Goal: Obtain resource: Download file/media

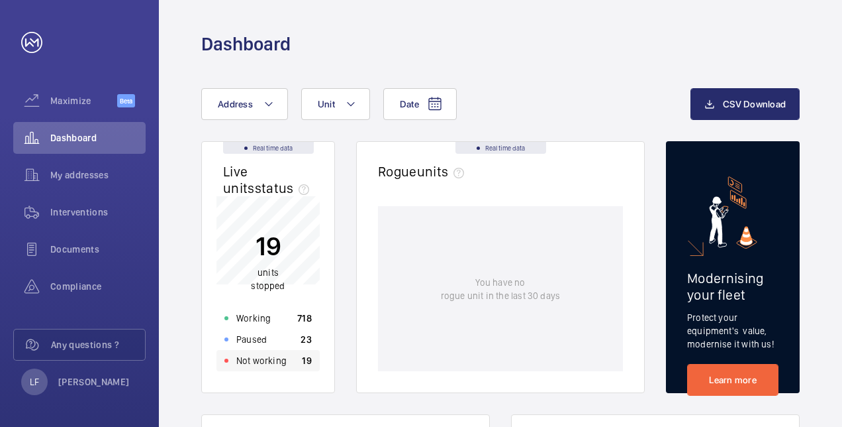
click at [248, 364] on p "Not working" at bounding box center [261, 360] width 50 height 13
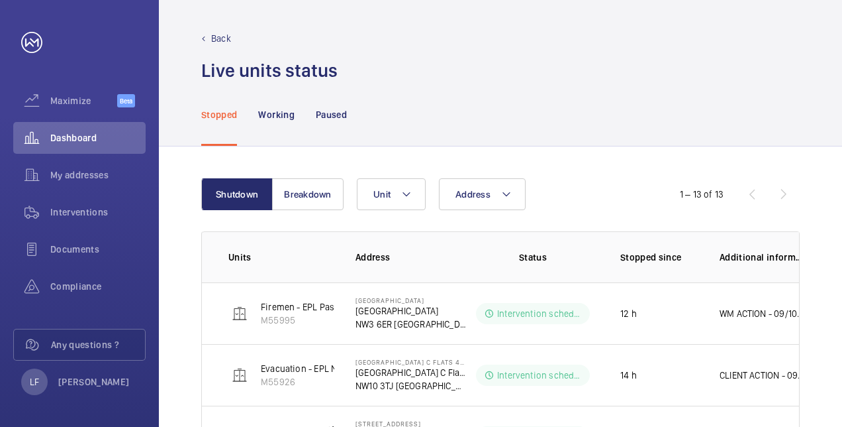
click at [348, 119] on div "Stopped Working Paused" at bounding box center [500, 114] width 599 height 63
click at [308, 192] on button "Breakdown" at bounding box center [308, 194] width 72 height 32
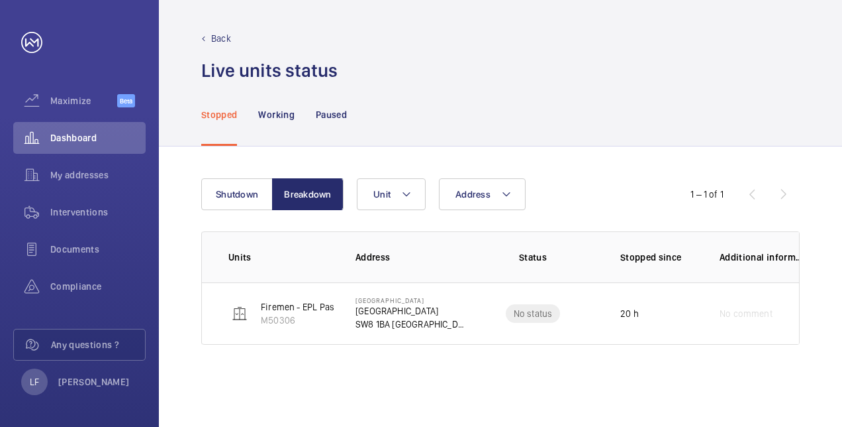
click at [225, 177] on div "Shutdown Breakdown Address Unit 1 – 1 of 1 Units Address Status Stopped since A…" at bounding box center [501, 286] width 684 height 280
click at [227, 183] on button "Shutdown" at bounding box center [237, 194] width 72 height 32
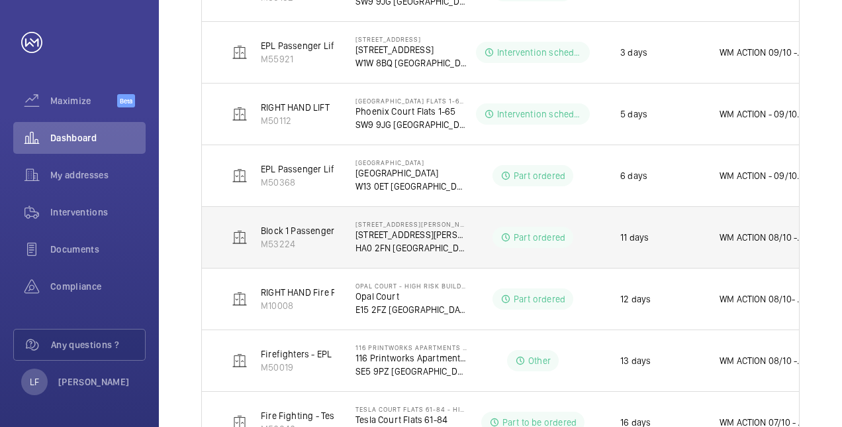
scroll to position [553, 0]
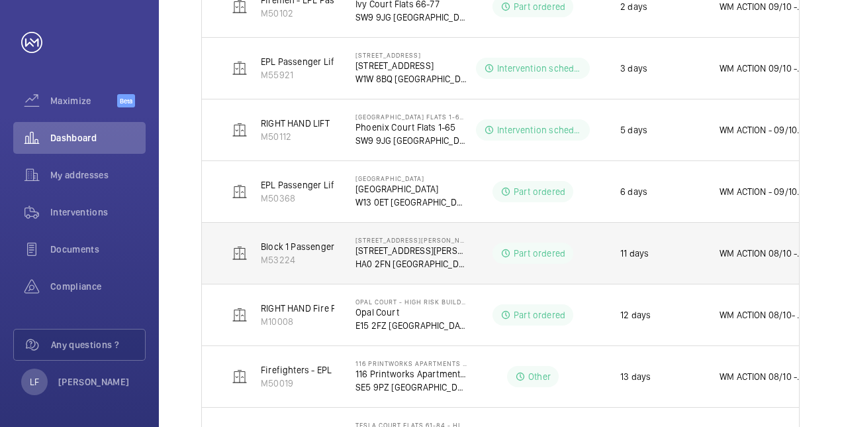
click at [382, 244] on p "[STREET_ADDRESS][PERSON_NAME]" at bounding box center [411, 250] width 111 height 13
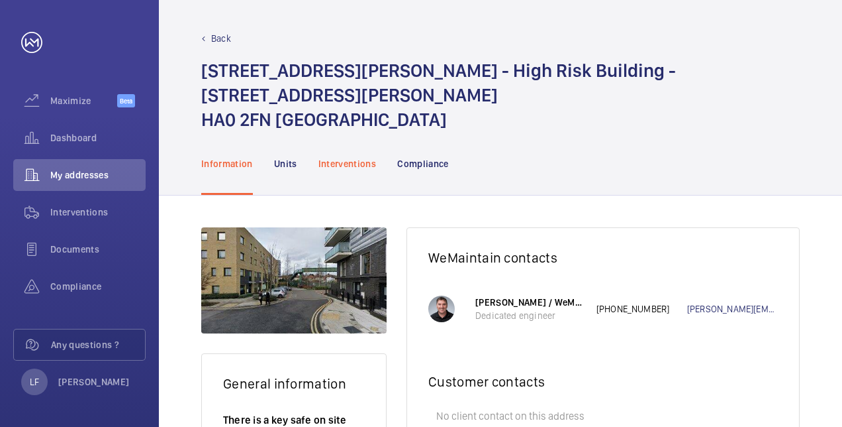
click at [364, 157] on p "Interventions" at bounding box center [348, 163] width 58 height 13
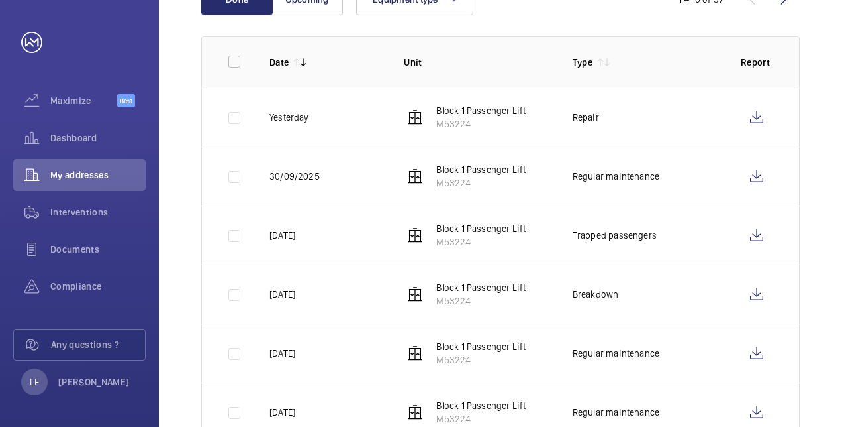
scroll to position [265, 0]
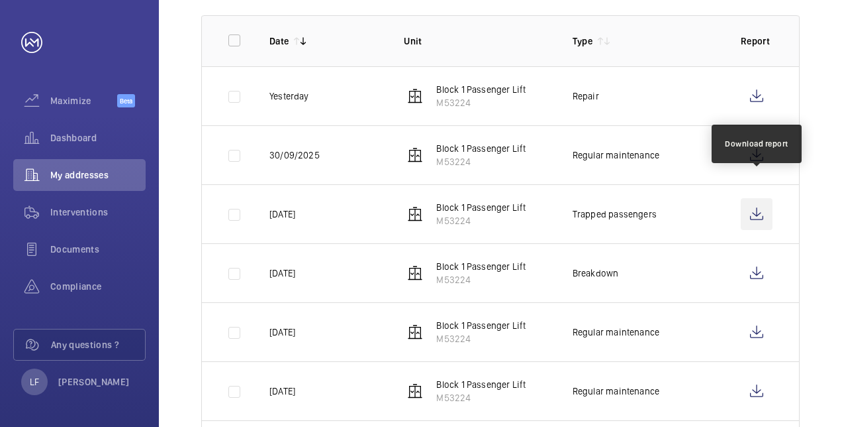
click at [754, 198] on wm-front-icon-button at bounding box center [757, 214] width 32 height 32
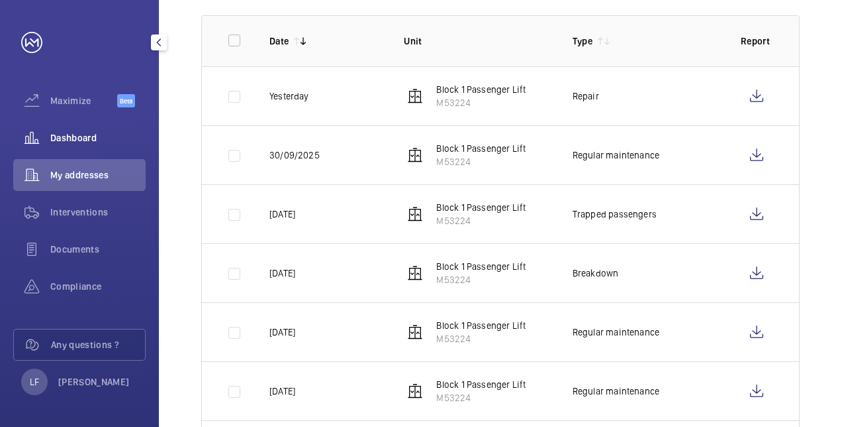
click at [63, 139] on span "Dashboard" at bounding box center [97, 137] width 95 height 13
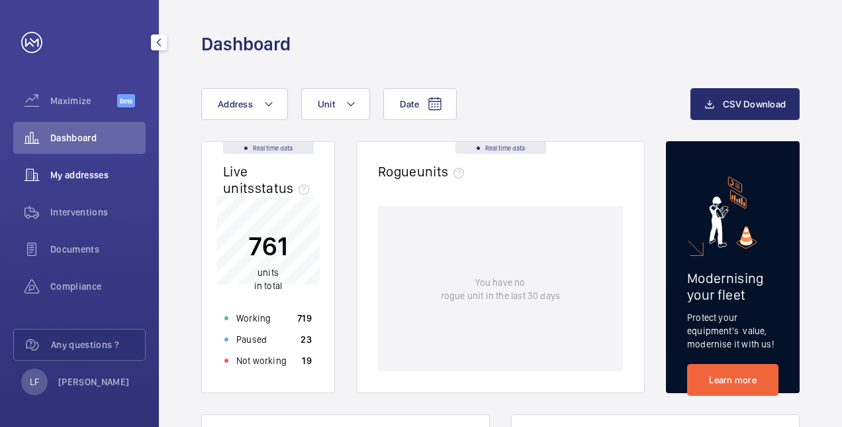
click at [68, 170] on span "My addresses" at bounding box center [97, 174] width 95 height 13
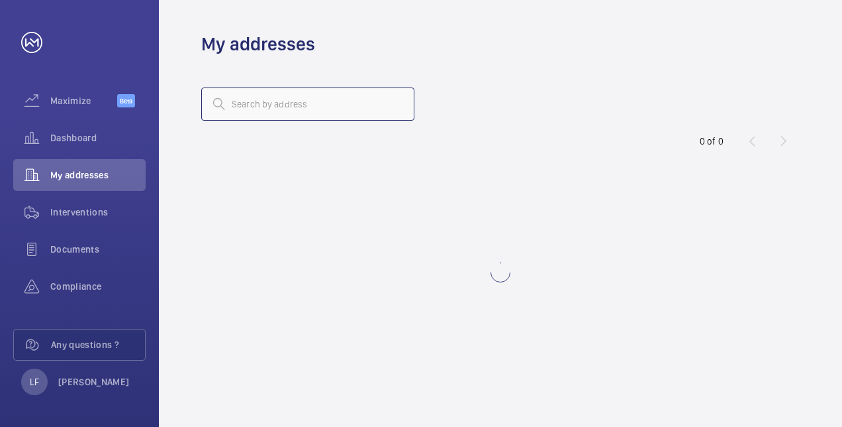
click at [315, 105] on input "text" at bounding box center [307, 103] width 213 height 33
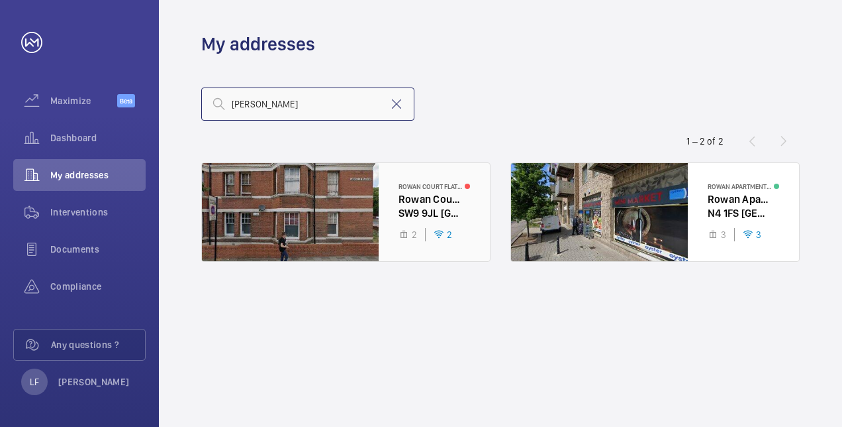
type input "[PERSON_NAME]"
click at [428, 197] on div at bounding box center [346, 212] width 288 height 98
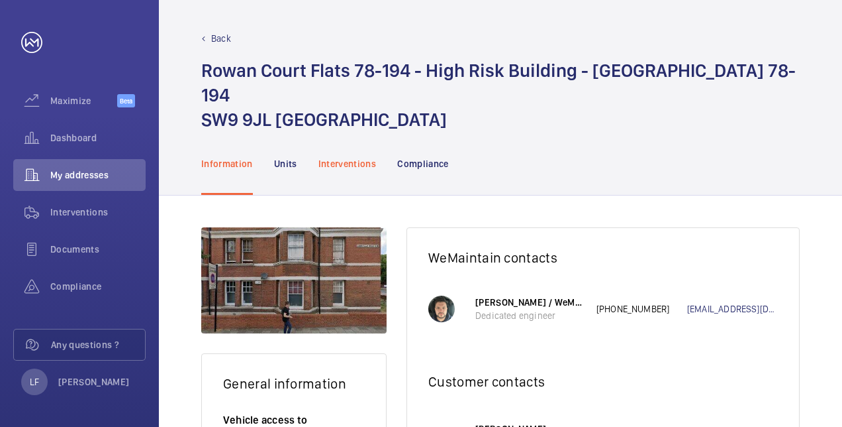
click at [342, 157] on p "Interventions" at bounding box center [348, 163] width 58 height 13
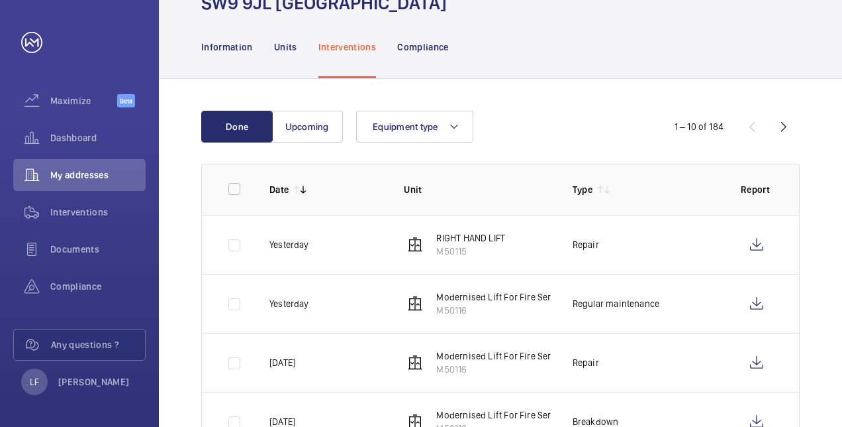
scroll to position [132, 0]
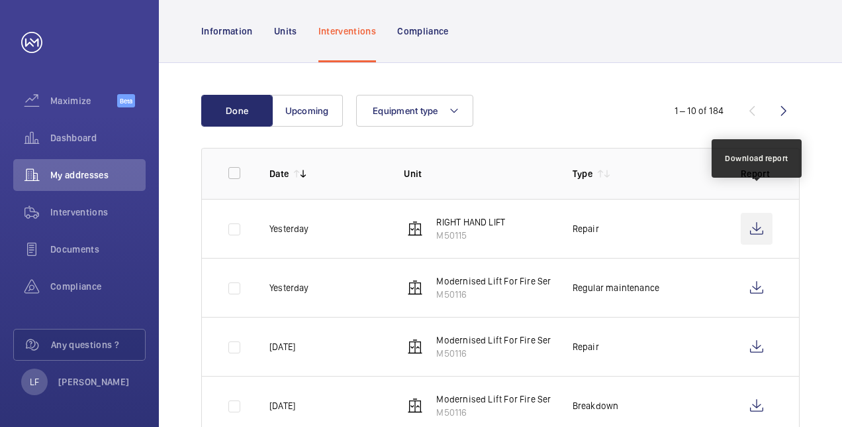
click at [748, 213] on wm-front-icon-button at bounding box center [757, 229] width 32 height 32
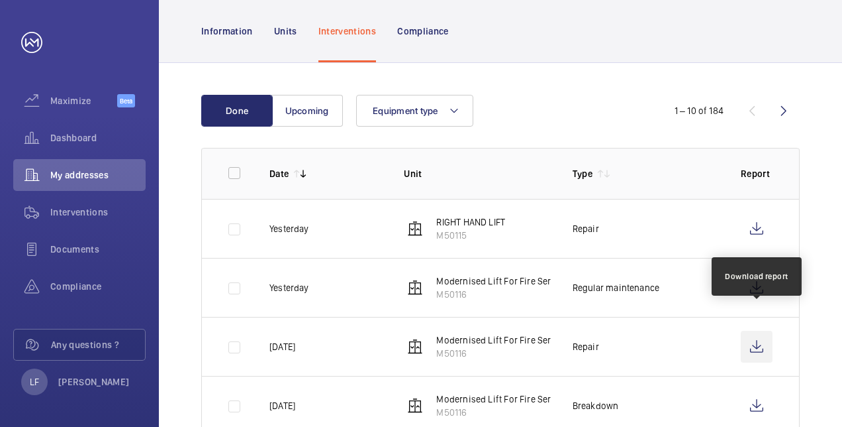
click at [752, 331] on wm-front-icon-button at bounding box center [757, 347] width 32 height 32
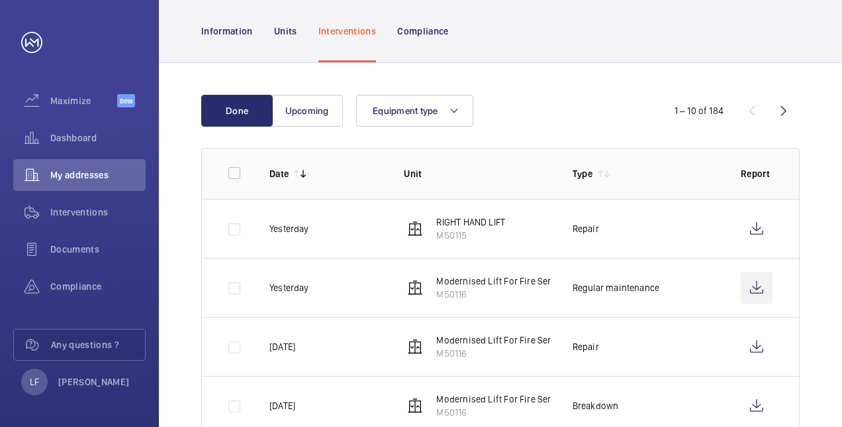
click at [743, 272] on wm-front-icon-button at bounding box center [757, 288] width 32 height 32
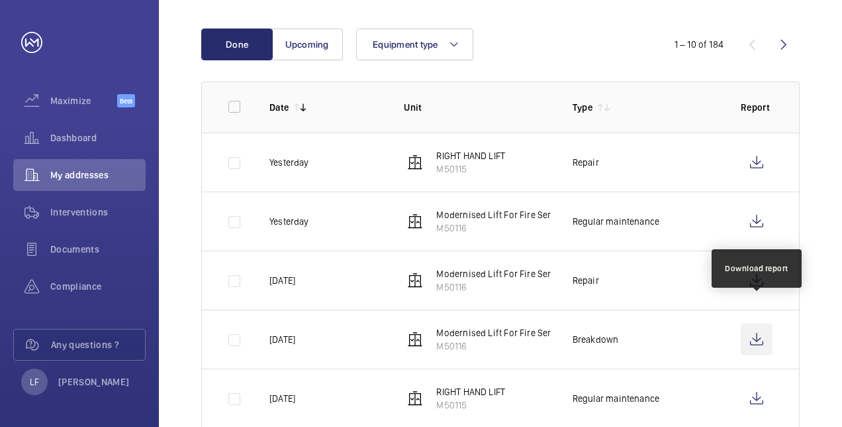
click at [758, 323] on wm-front-icon-button at bounding box center [757, 339] width 32 height 32
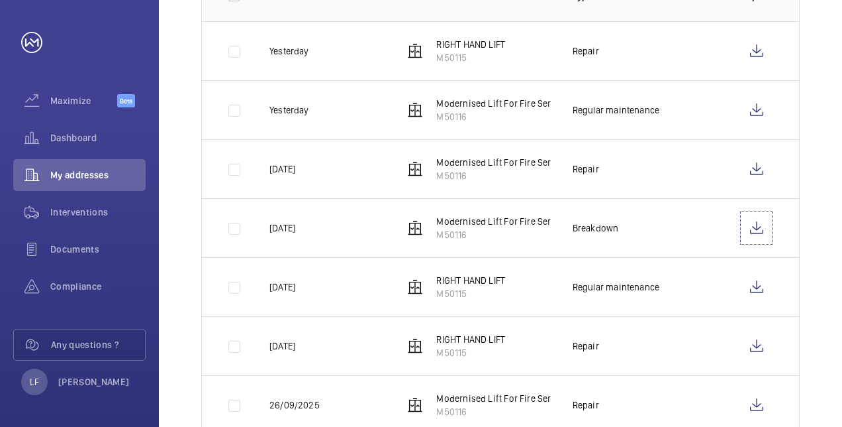
scroll to position [331, 0]
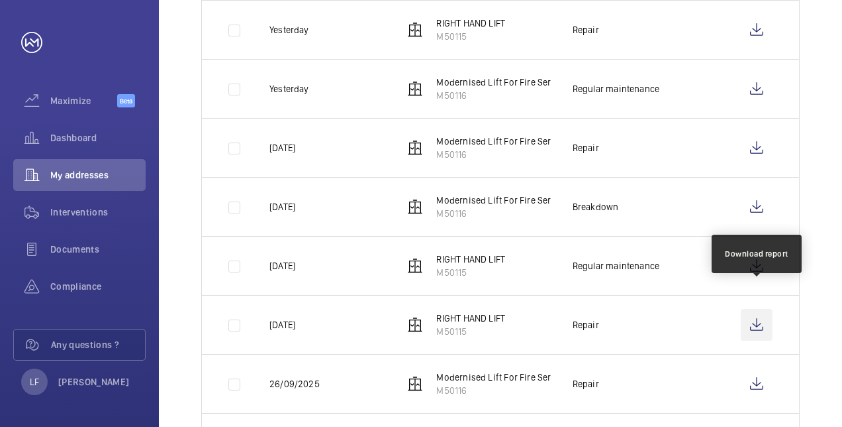
click at [747, 309] on wm-front-icon-button at bounding box center [757, 325] width 32 height 32
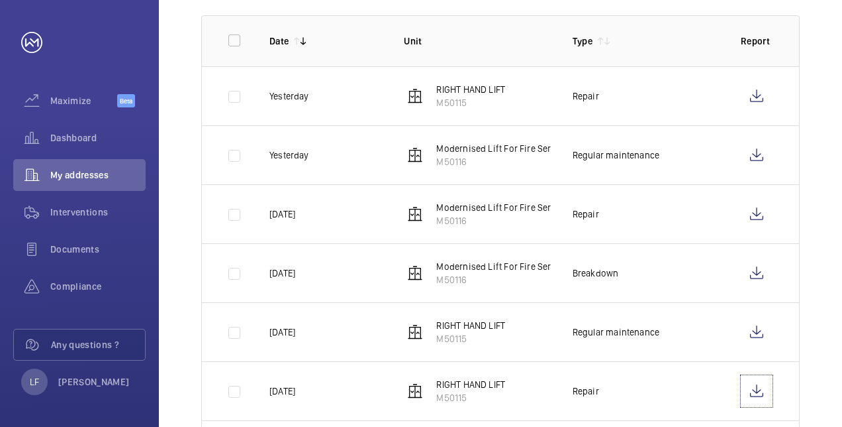
scroll to position [0, 0]
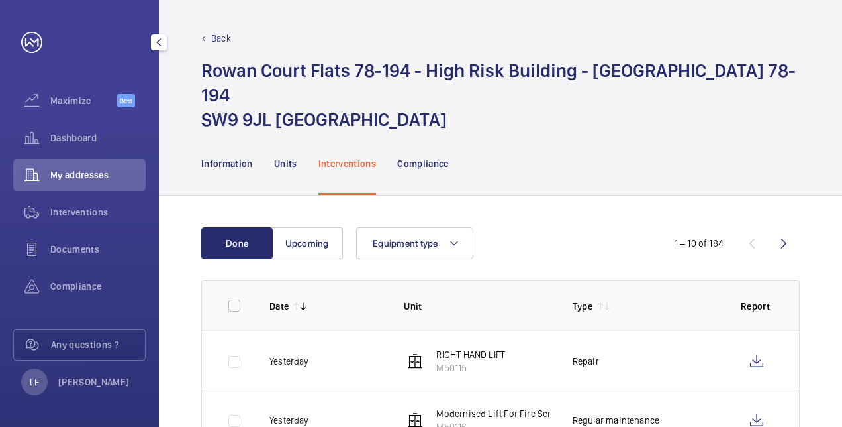
click at [93, 179] on span "My addresses" at bounding box center [97, 174] width 95 height 13
click at [89, 143] on span "Dashboard" at bounding box center [97, 137] width 95 height 13
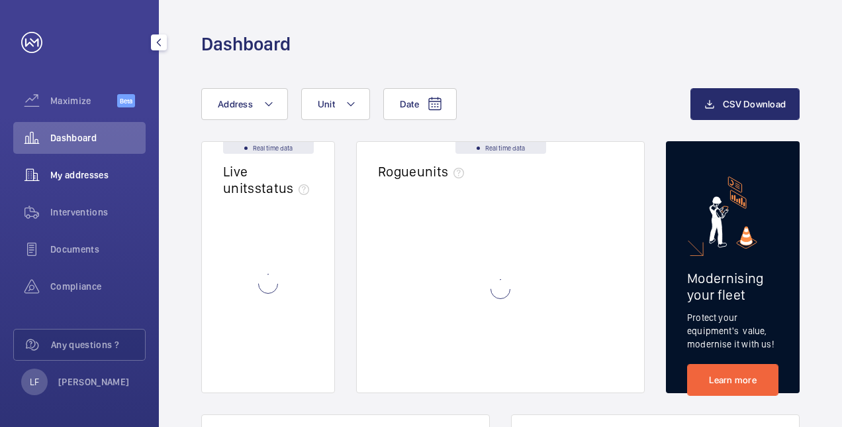
click at [84, 183] on div "My addresses" at bounding box center [79, 175] width 132 height 32
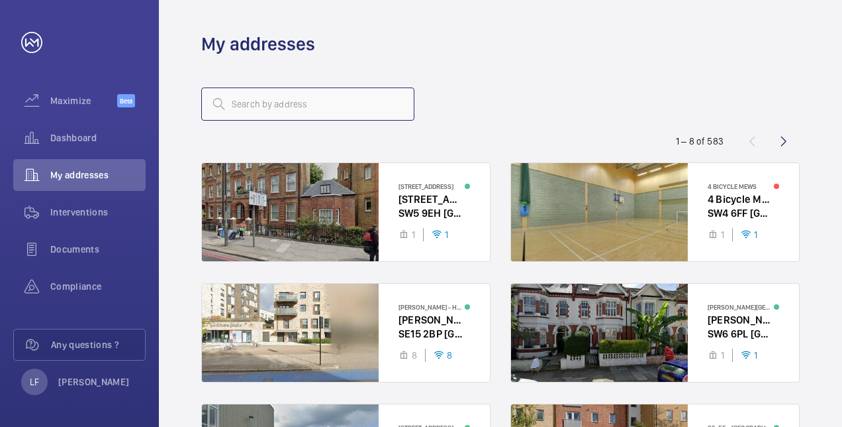
click at [254, 110] on input "text" at bounding box center [307, 103] width 213 height 33
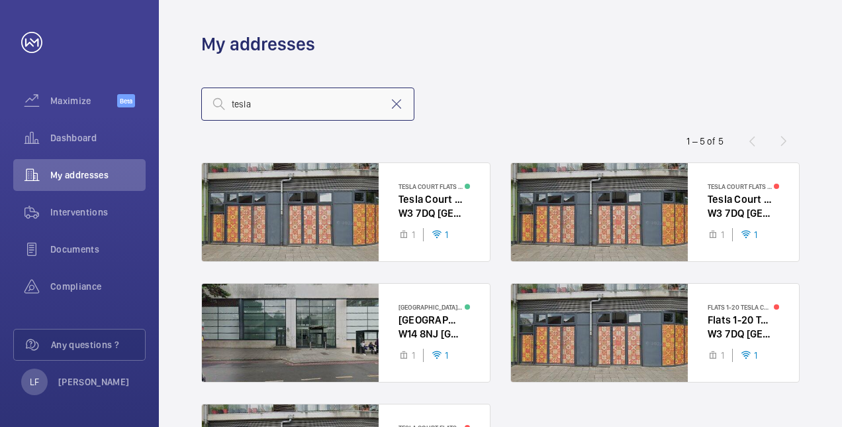
type input "tesla"
